Goal: Navigation & Orientation: Understand site structure

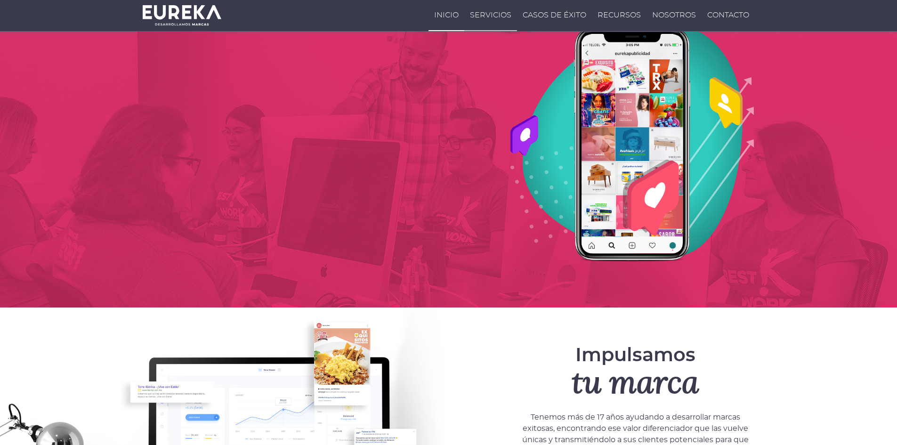
click at [517, 20] on link "Servicios" at bounding box center [490, 15] width 53 height 31
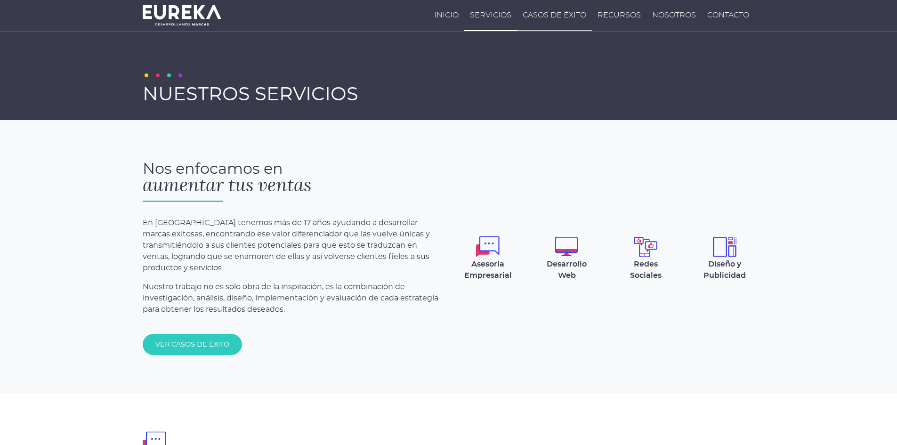
click at [592, 19] on link "Casos de Éxito" at bounding box center [554, 15] width 75 height 31
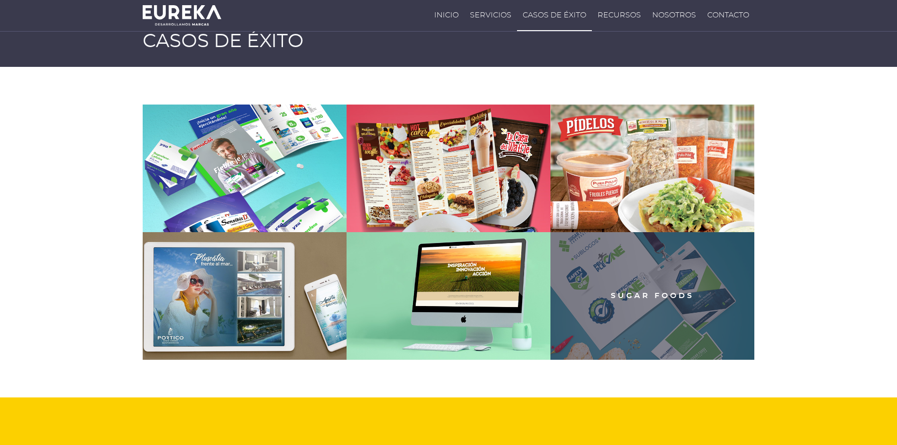
scroll to position [47, 0]
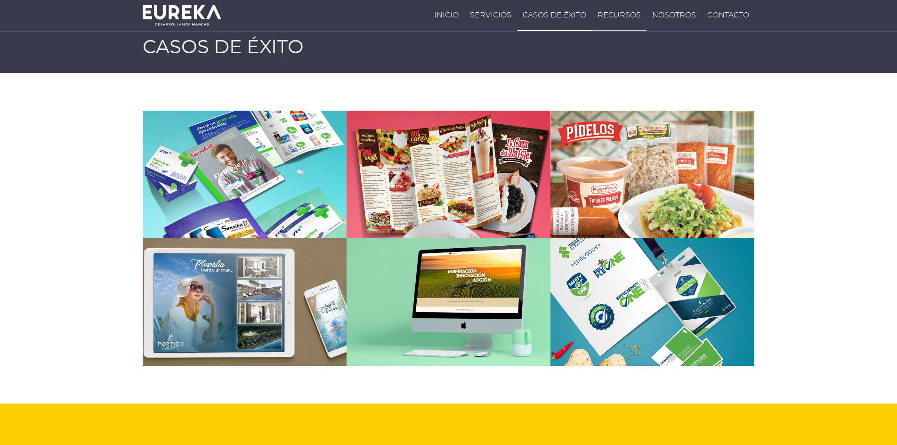
click at [646, 10] on link "Recursos" at bounding box center [619, 15] width 55 height 31
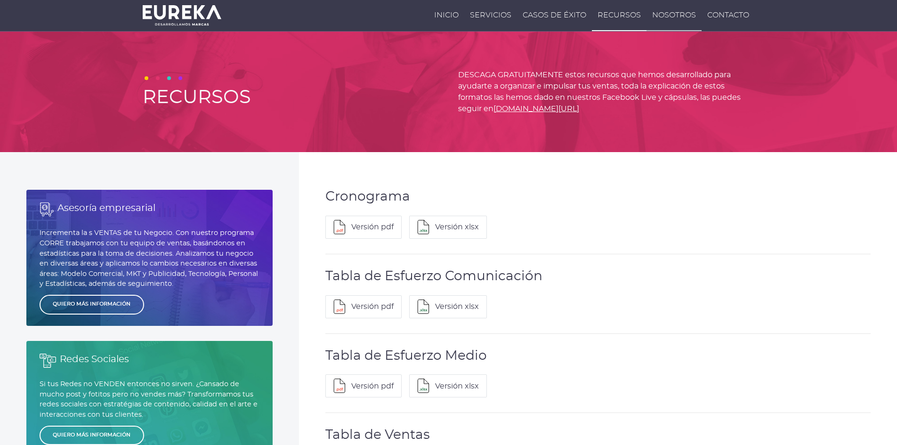
click at [701, 11] on link "Nosotros" at bounding box center [673, 15] width 55 height 31
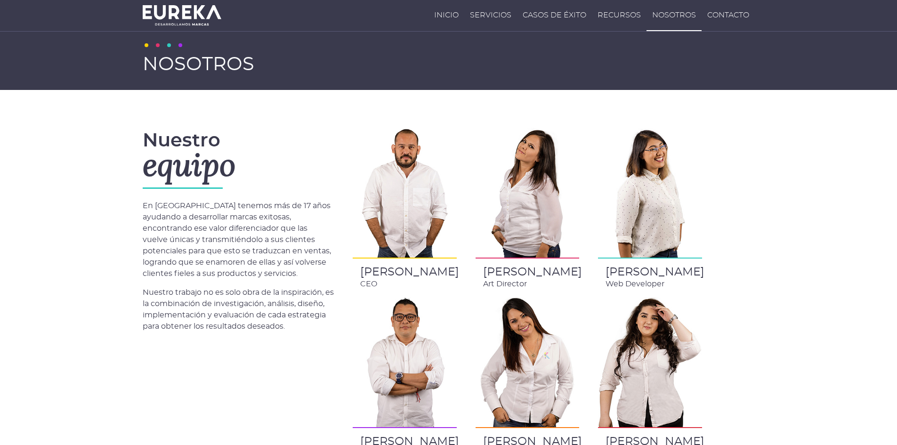
scroll to position [47, 0]
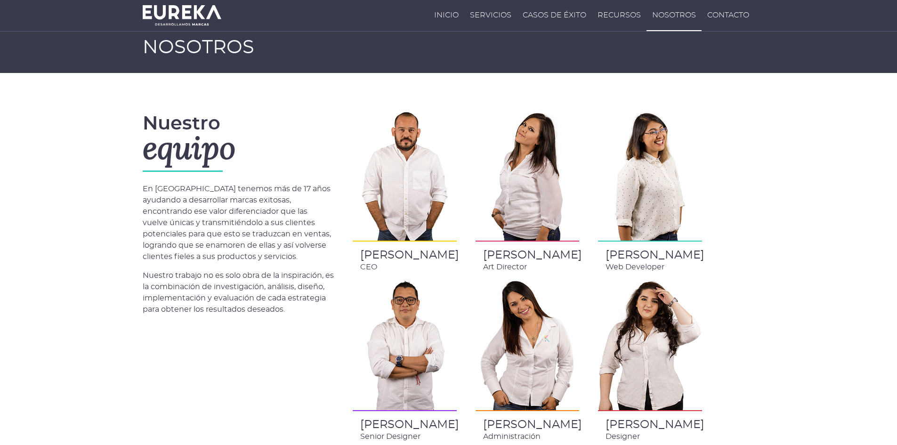
drag, startPoint x: 702, startPoint y: 253, endPoint x: 691, endPoint y: 217, distance: 37.4
